Goal: Answer question/provide support

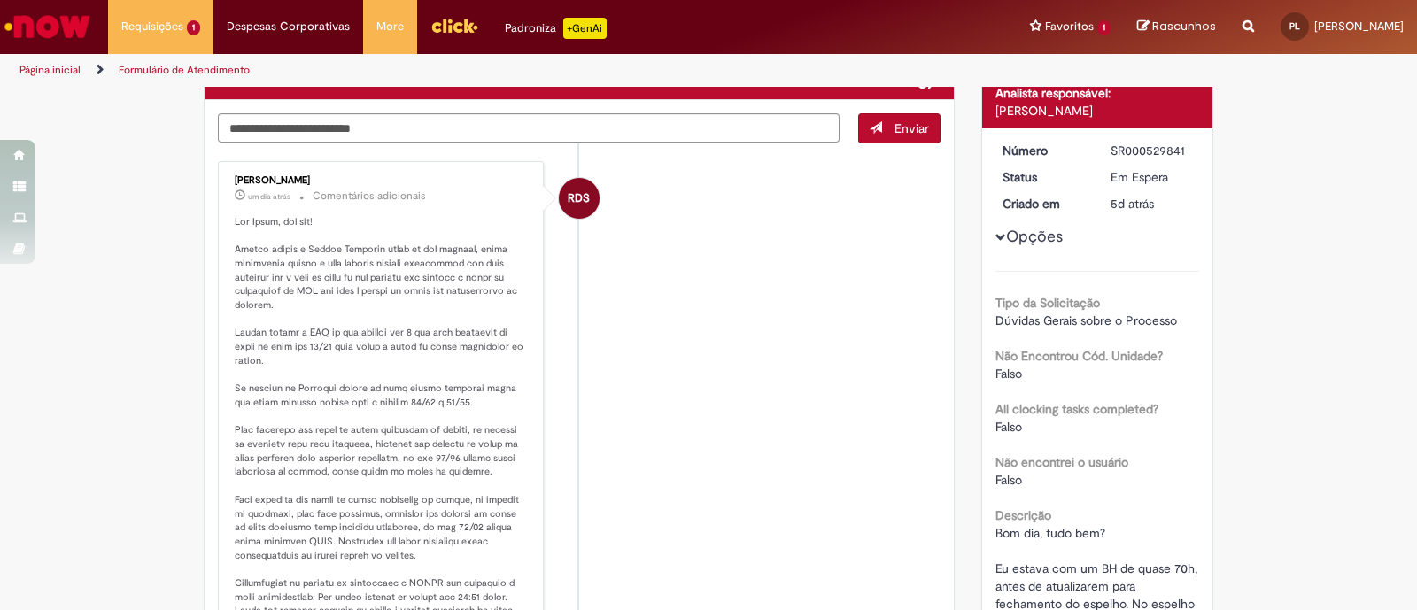
scroll to position [169, 0]
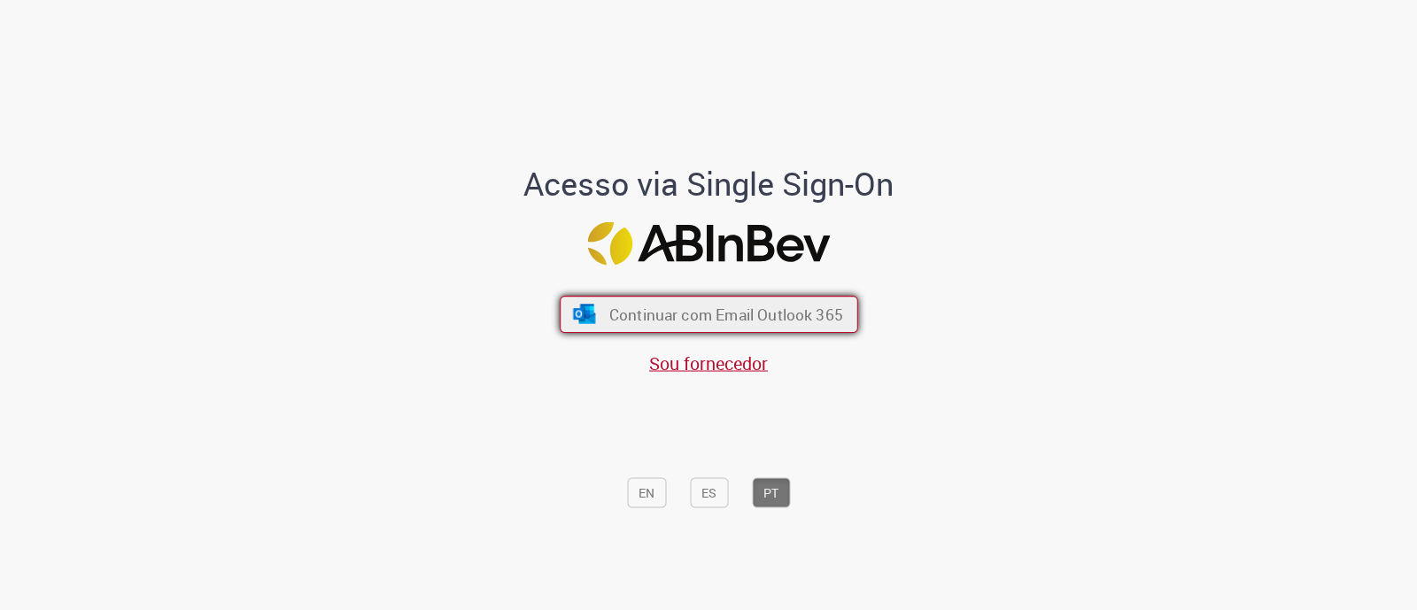
click at [682, 313] on span "Continuar com Email Outlook 365" at bounding box center [725, 315] width 234 height 20
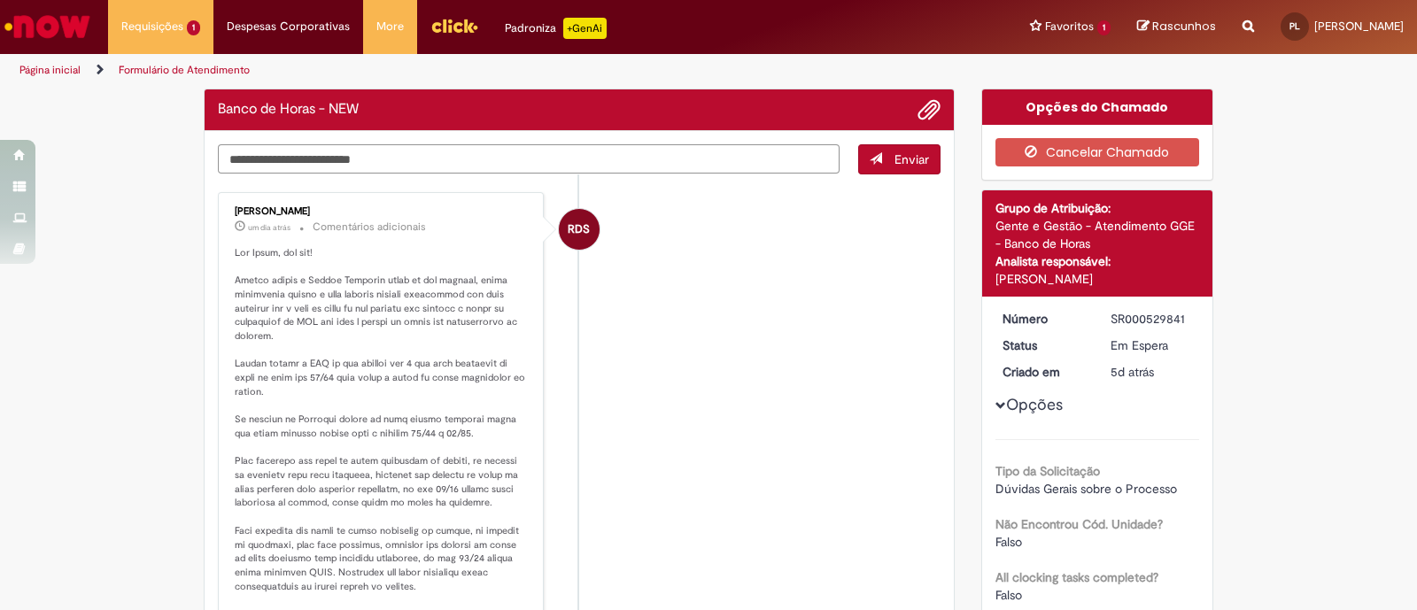
click at [584, 162] on div "Verificar Código de Barras Banco de Horas - NEW Enviar RDS [PERSON_NAME] um dia…" at bounding box center [579, 578] width 778 height 978
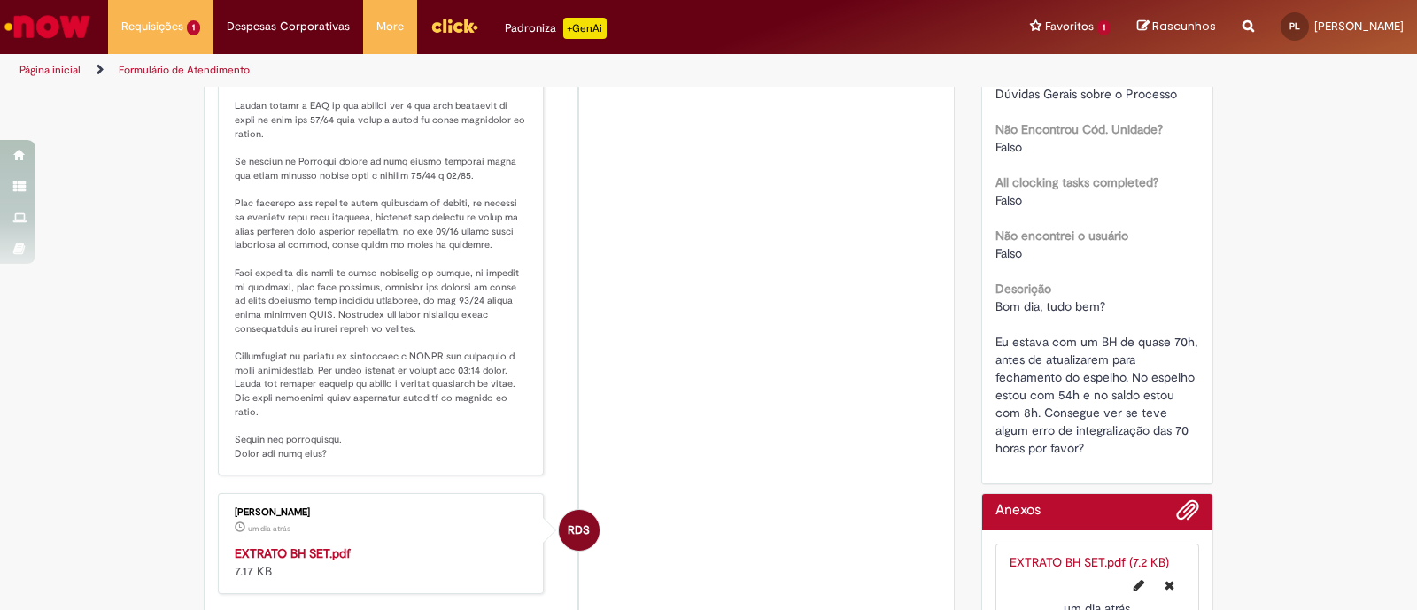
scroll to position [396, 0]
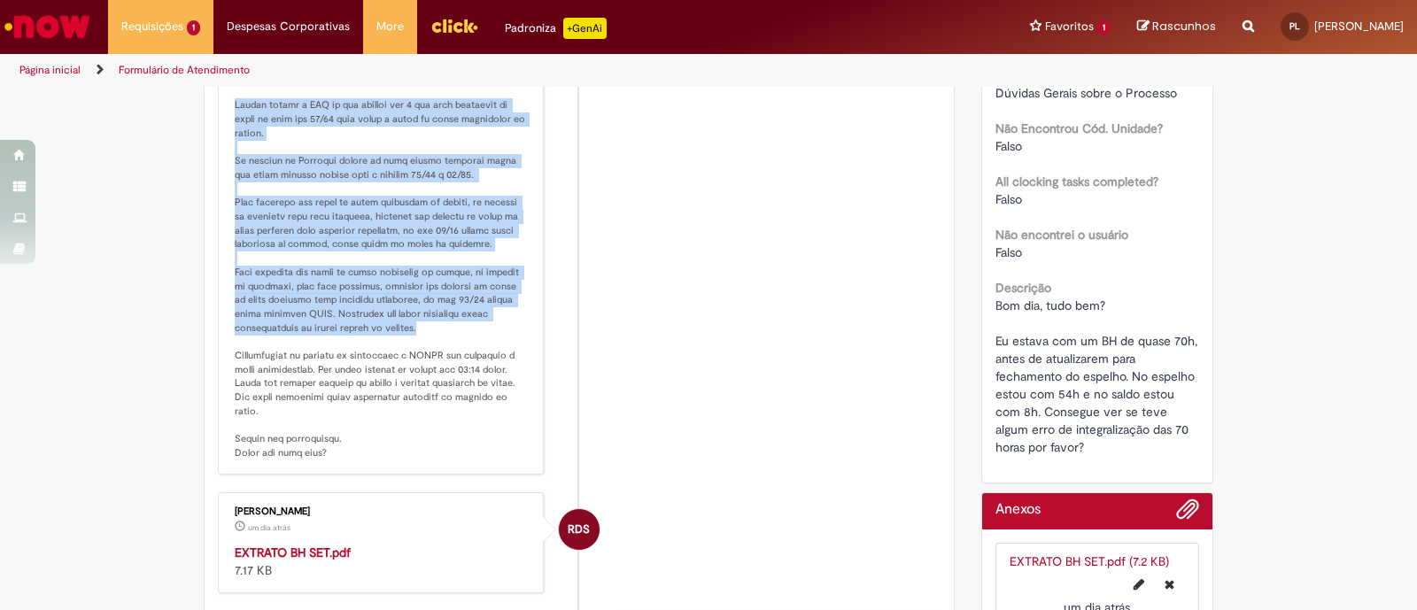
drag, startPoint x: 224, startPoint y: 103, endPoint x: 414, endPoint y: 321, distance: 290.0
click at [414, 321] on div "[PERSON_NAME] um dia atrás um dia atrás Comentários adicionais" at bounding box center [380, 204] width 315 height 530
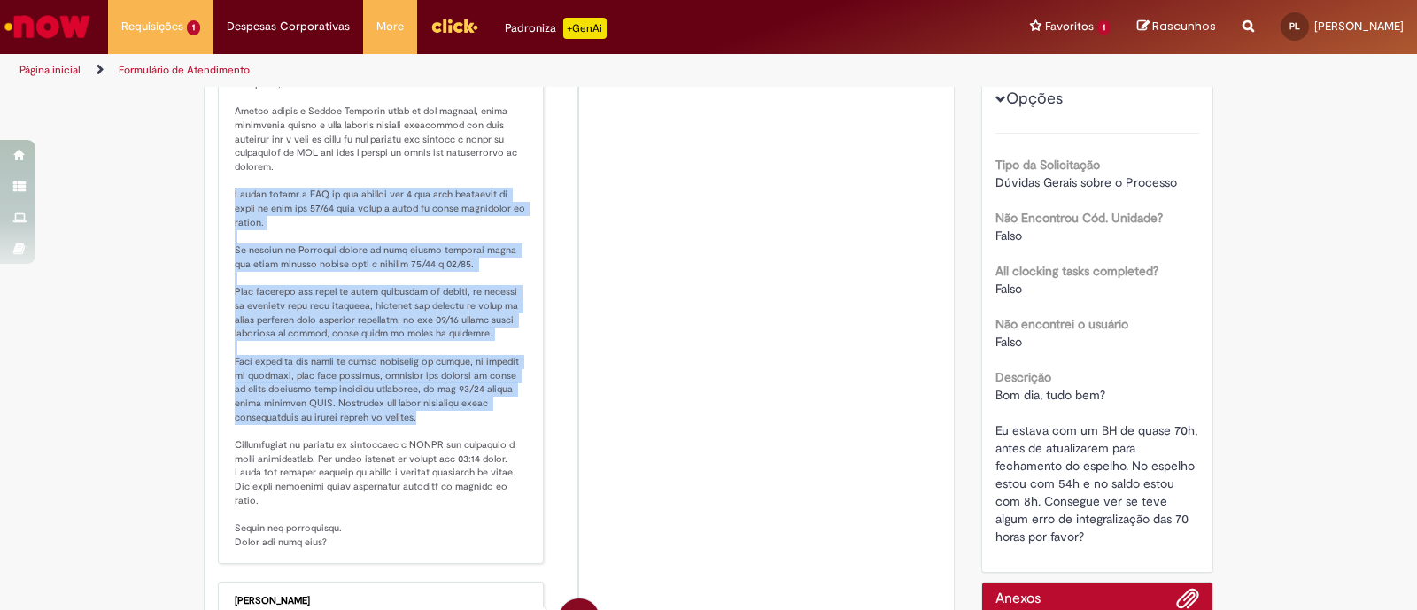
scroll to position [307, 0]
copy p "Agosto fechou o ACT da sua unidade com 1 mês para compensar as horas ou seja at…"
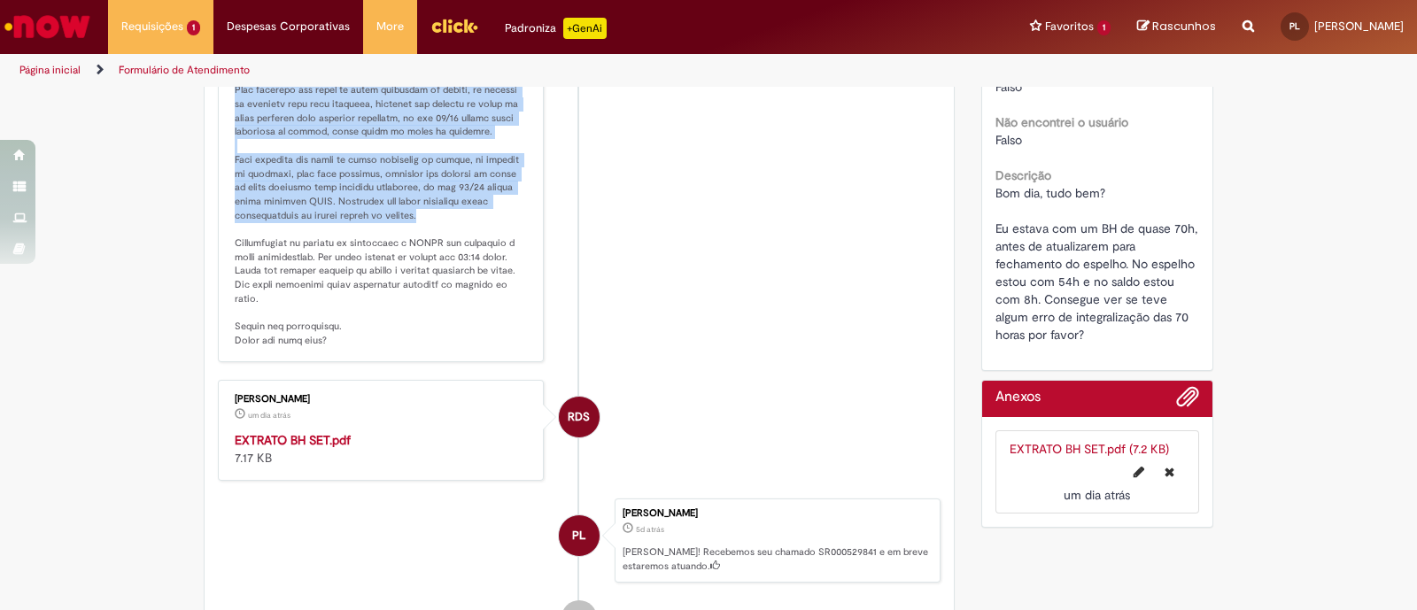
scroll to position [510, 0]
click at [319, 430] on strong "EXTRATO BH SET.pdf" at bounding box center [293, 438] width 116 height 16
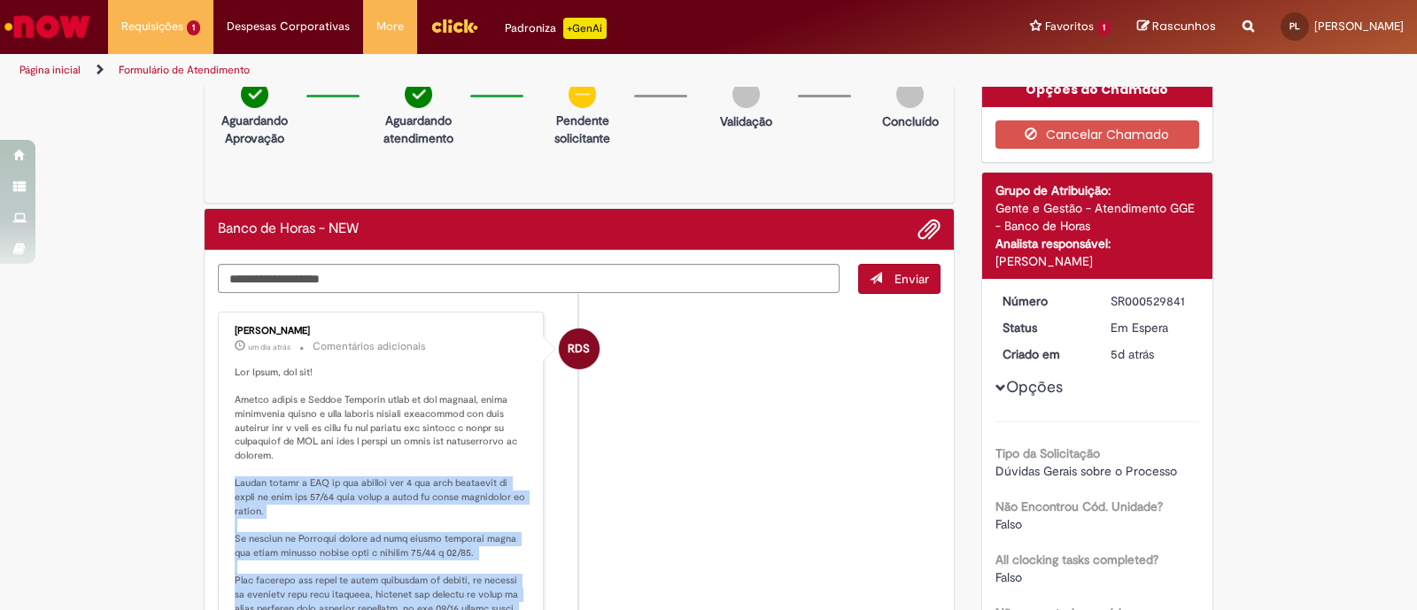
scroll to position [17, 0]
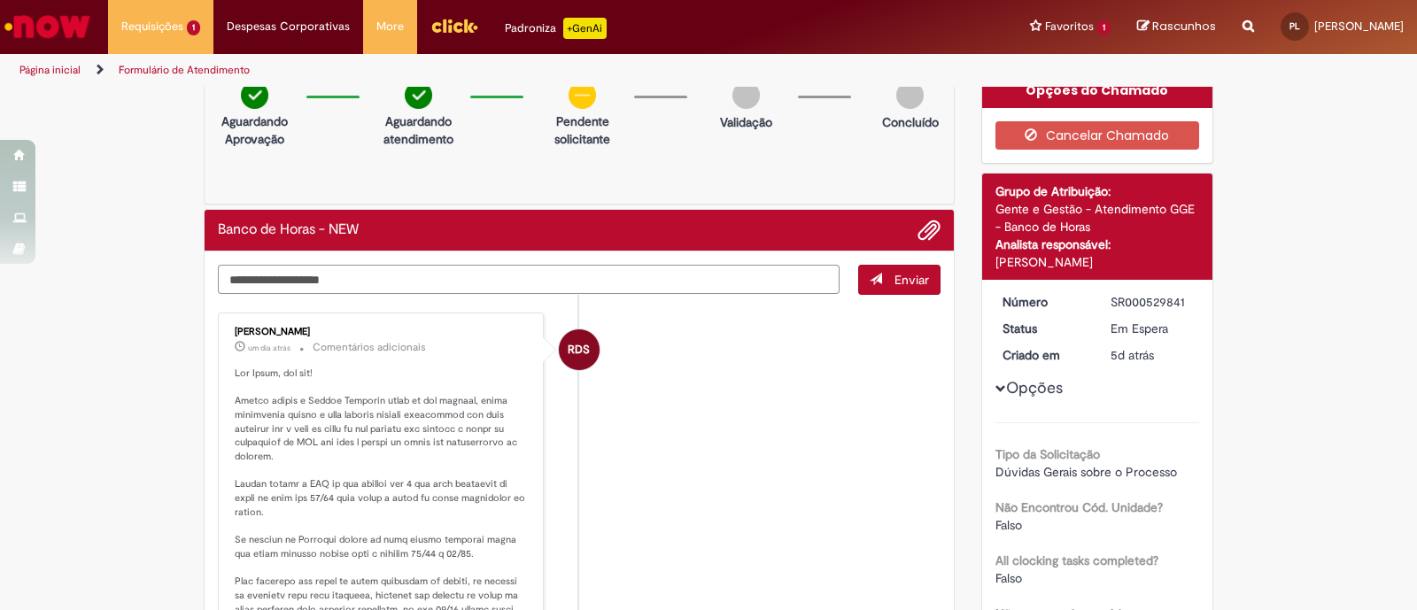
click at [582, 274] on textarea "**********" at bounding box center [529, 280] width 622 height 30
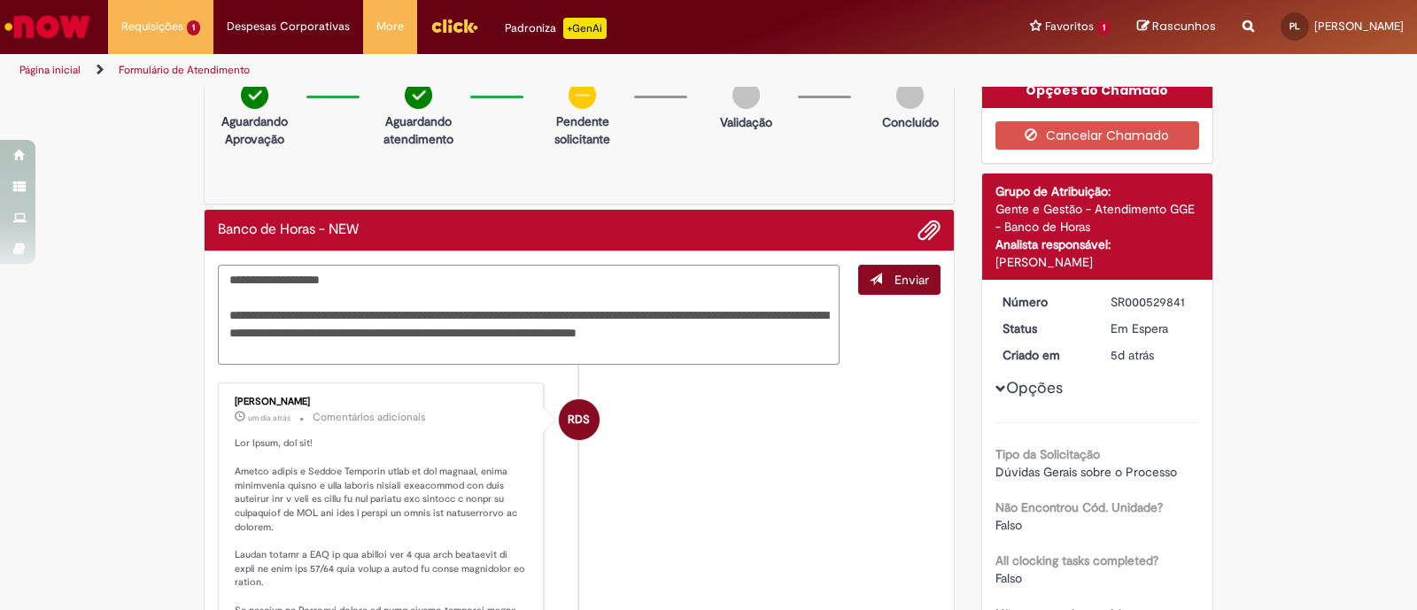
type textarea "**********"
click at [903, 277] on span "Enviar" at bounding box center [911, 280] width 35 height 16
